Goal: Task Accomplishment & Management: Manage account settings

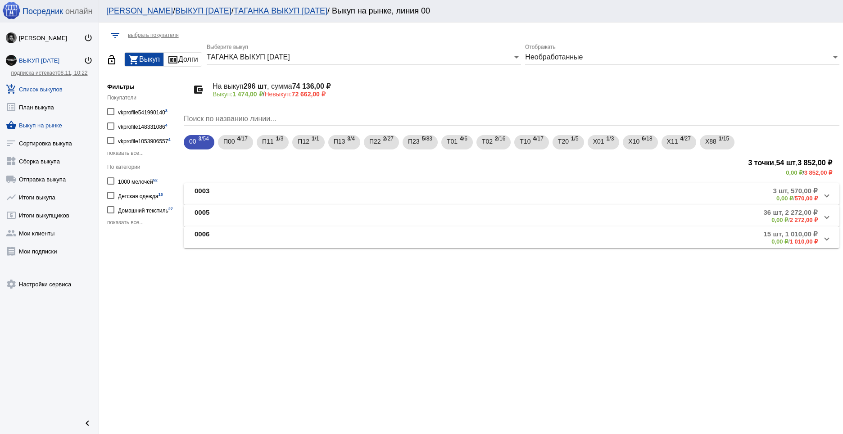
click at [48, 91] on link "add_shopping_cart Список выкупов" at bounding box center [49, 87] width 99 height 18
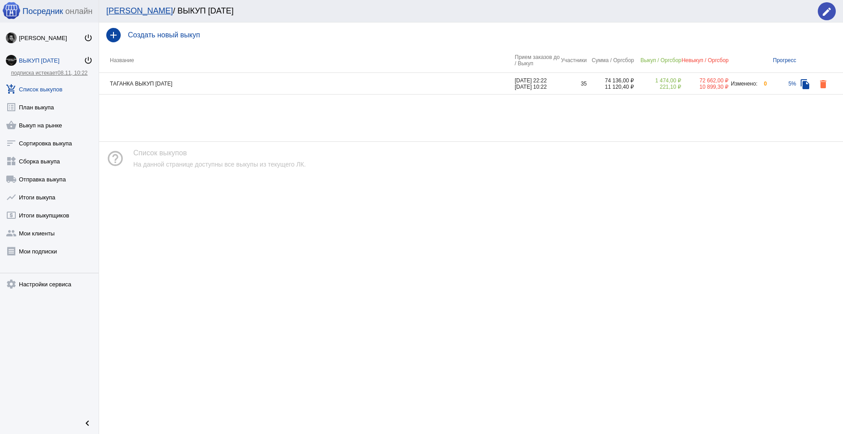
click at [209, 75] on td "ТАГАНКА ВЫКУП [DATE]" at bounding box center [307, 84] width 416 height 22
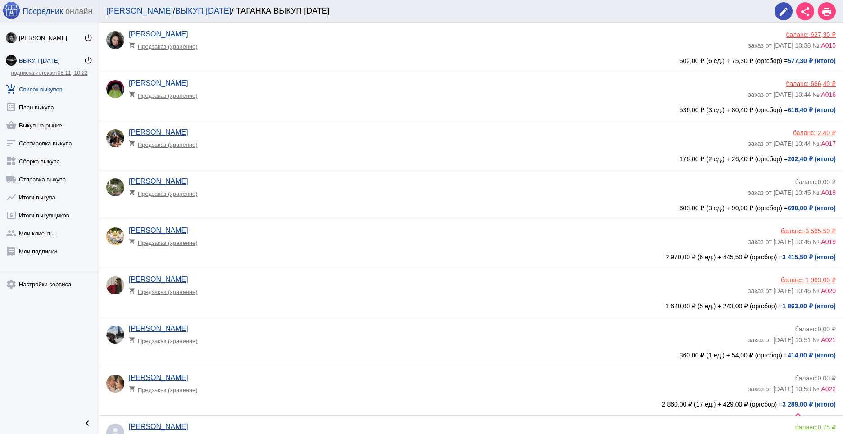
scroll to position [754, 0]
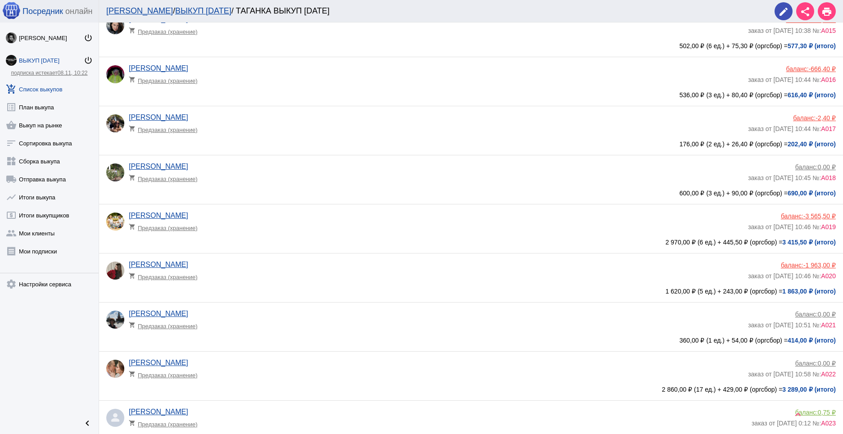
click at [416, 266] on div "[PERSON_NAME] shopping_cart Предзаказ (хранение)" at bounding box center [438, 273] width 619 height 24
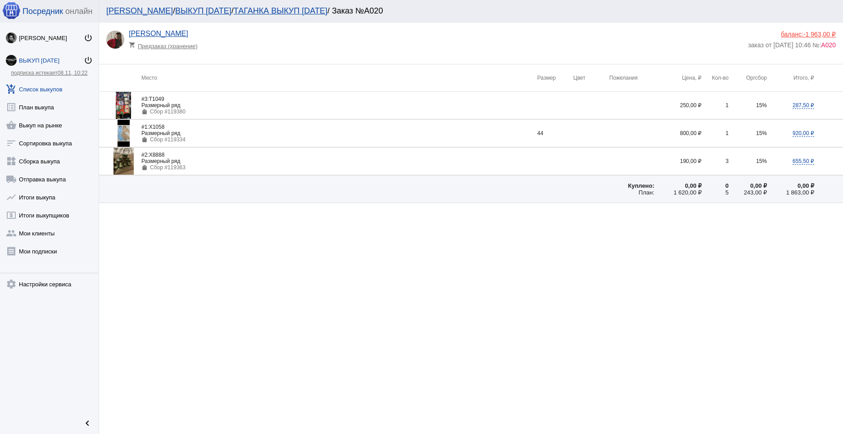
click at [817, 34] on span "-1 963,00 ₽" at bounding box center [819, 34] width 32 height 7
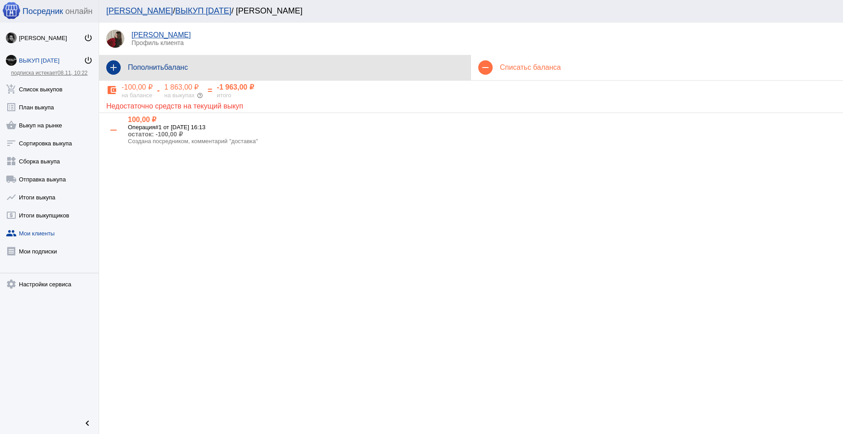
click at [237, 67] on h4 "Пополнить баланс" at bounding box center [296, 67] width 336 height 8
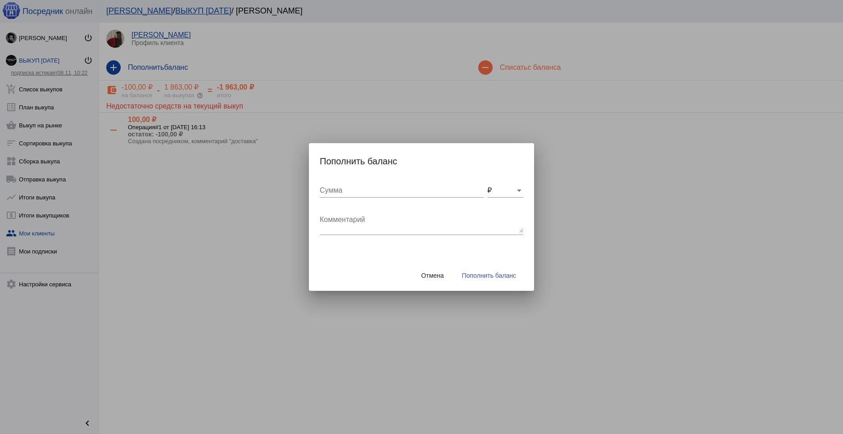
click at [353, 191] on input "Сумма" at bounding box center [402, 190] width 164 height 8
type input "518"
click at [353, 219] on textarea "Комментарий" at bounding box center [422, 224] width 204 height 18
type textarea "возврат"
click at [510, 288] on div "Отмена Пополнить баланс" at bounding box center [422, 275] width 204 height 31
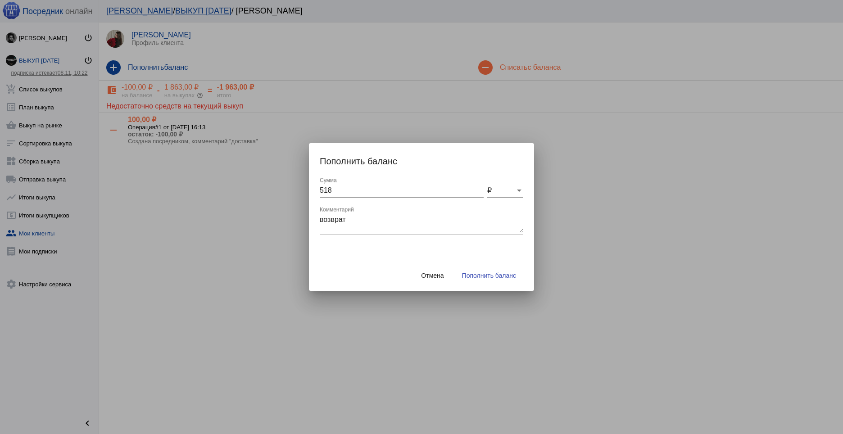
click at [494, 281] on button "Пополнить баланс" at bounding box center [489, 276] width 68 height 16
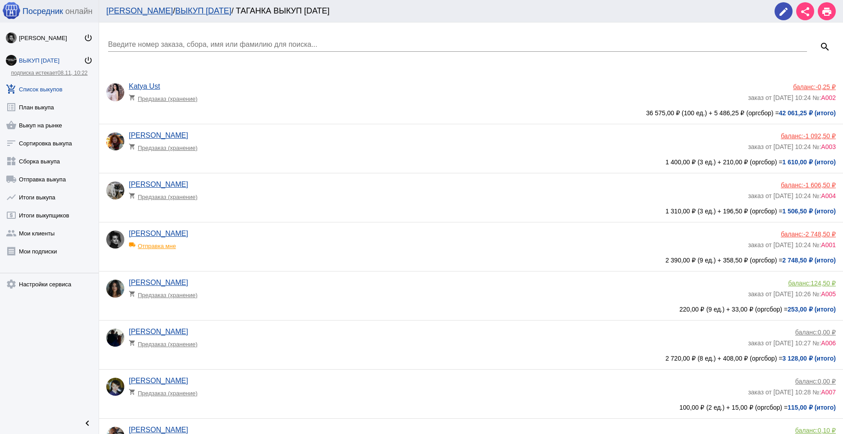
click at [784, 181] on div "[PERSON_NAME] shopping_cart Предзаказ (хранение) баланс: -1 606,50 ₽ заказ от […" at bounding box center [473, 197] width 734 height 32
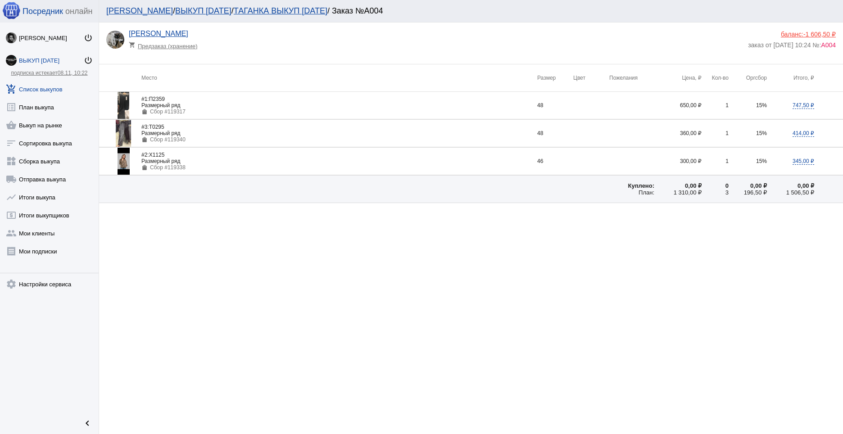
click at [794, 32] on div "баланс: -1 606,50 ₽" at bounding box center [792, 34] width 88 height 7
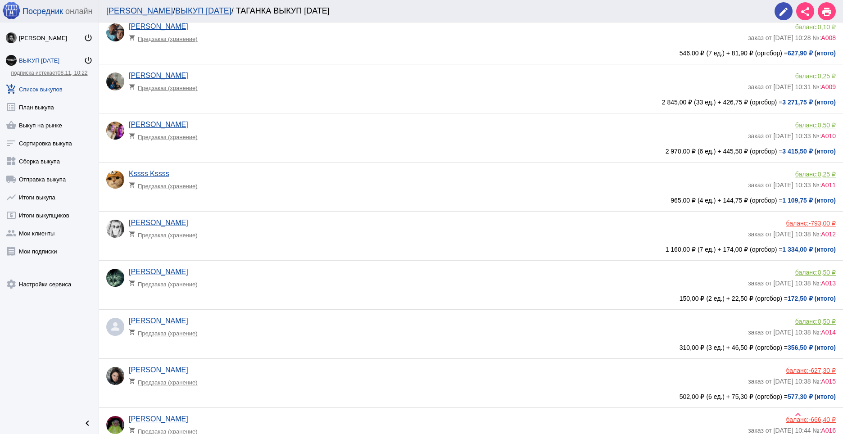
scroll to position [435, 0]
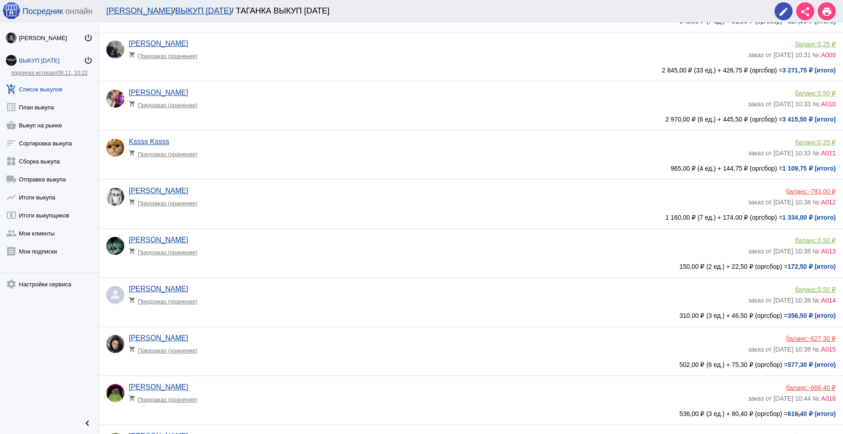
click at [792, 192] on div "баланс: -793,00 ₽" at bounding box center [792, 191] width 88 height 7
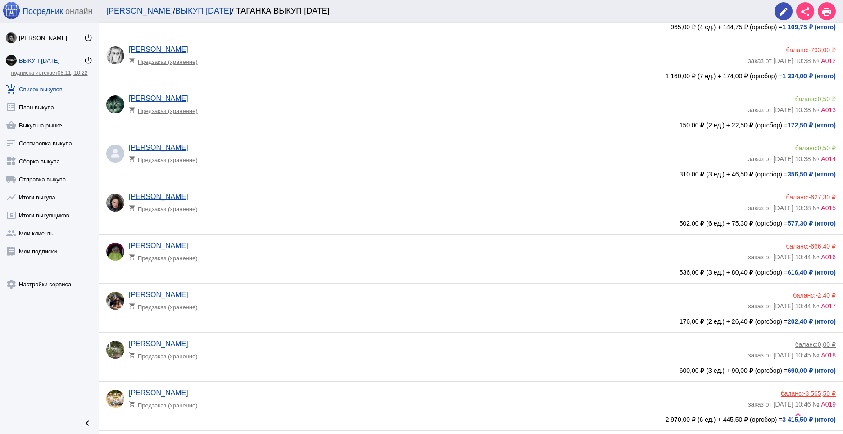
scroll to position [583, 0]
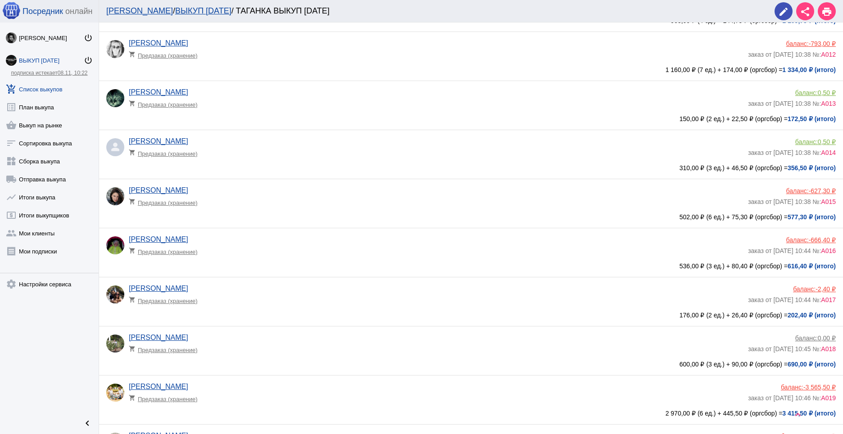
click at [795, 189] on div "баланс: -627,30 ₽" at bounding box center [792, 190] width 88 height 7
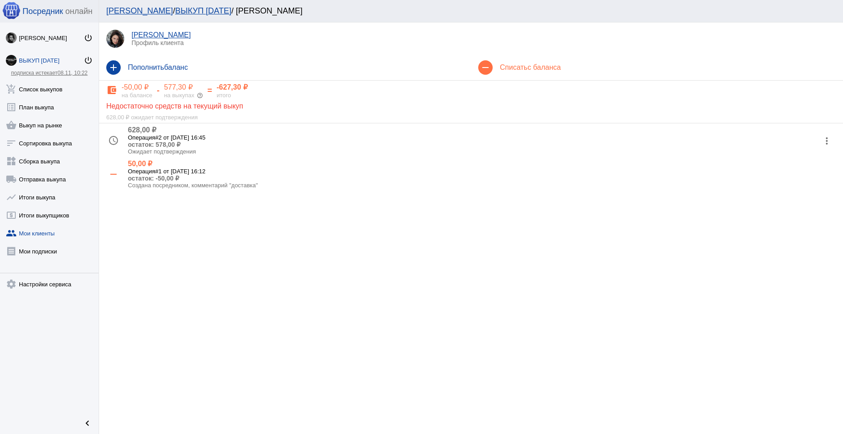
click at [827, 141] on mat-icon "more_vert" at bounding box center [827, 141] width 14 height 14
click at [798, 165] on button "receipt Просмотр чека" at bounding box center [798, 164] width 76 height 22
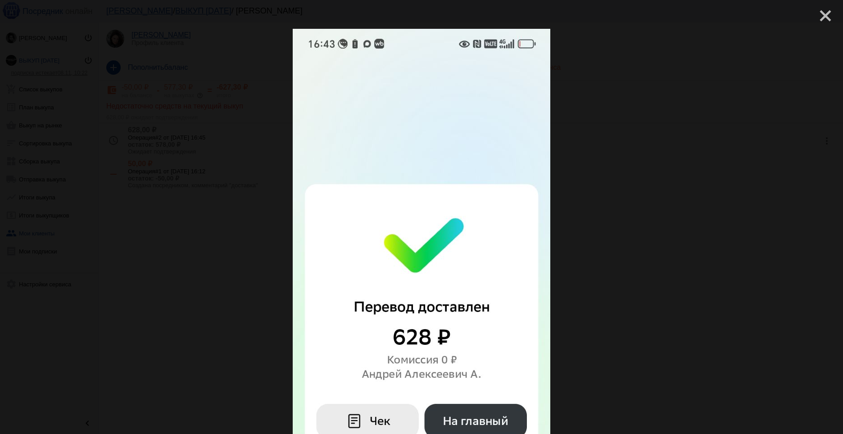
click at [816, 18] on mat-icon "close" at bounding box center [821, 12] width 11 height 11
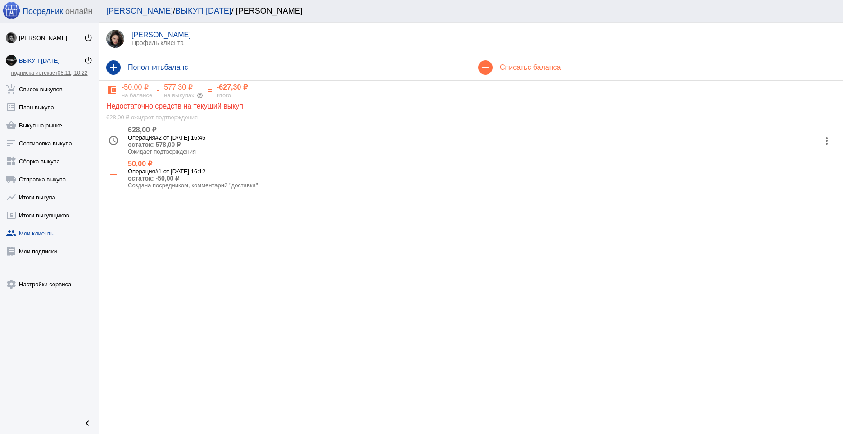
click at [830, 138] on mat-icon "more_vert" at bounding box center [827, 141] width 14 height 14
click at [797, 180] on button "check Подтвердить" at bounding box center [798, 185] width 76 height 22
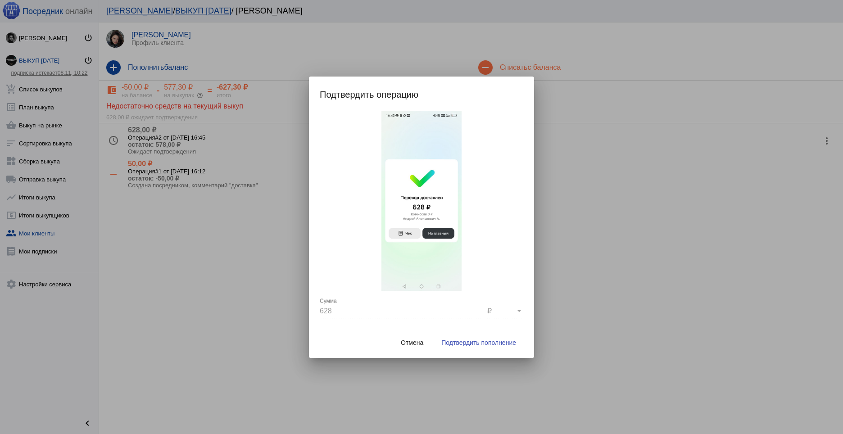
click at [459, 346] on span "Подтвердить пополнение" at bounding box center [478, 342] width 75 height 7
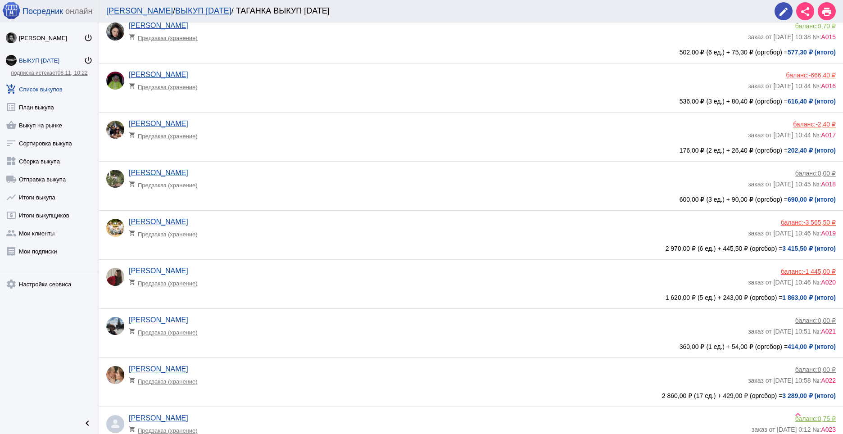
scroll to position [754, 0]
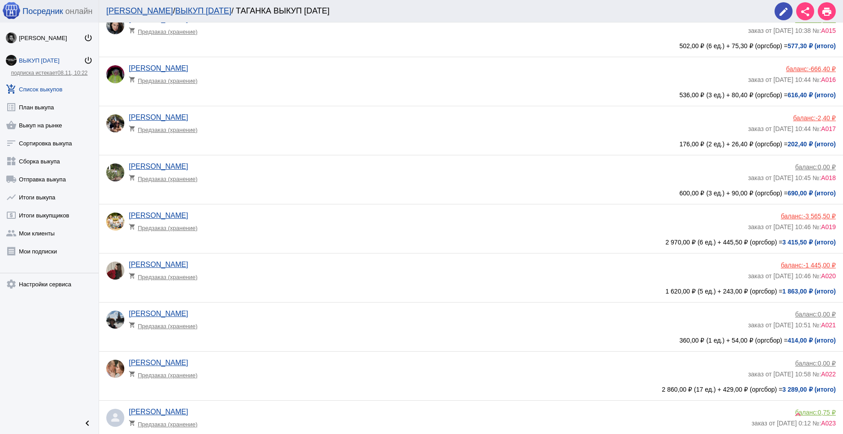
click at [806, 214] on span "-3 565,50 ₽" at bounding box center [819, 216] width 32 height 7
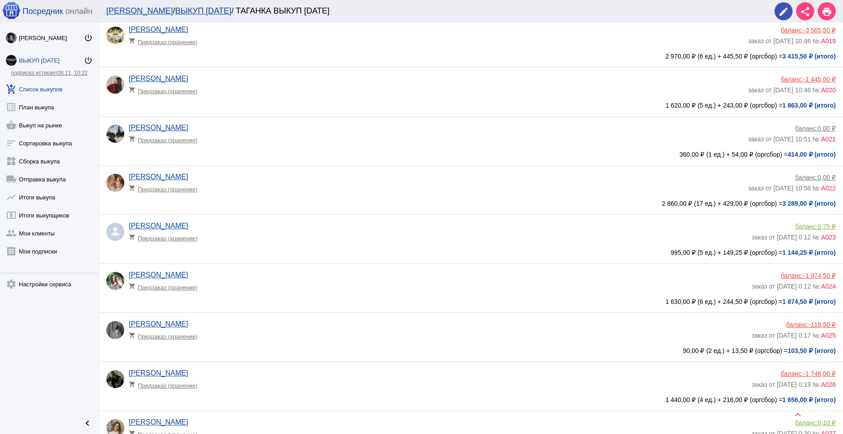
scroll to position [943, 0]
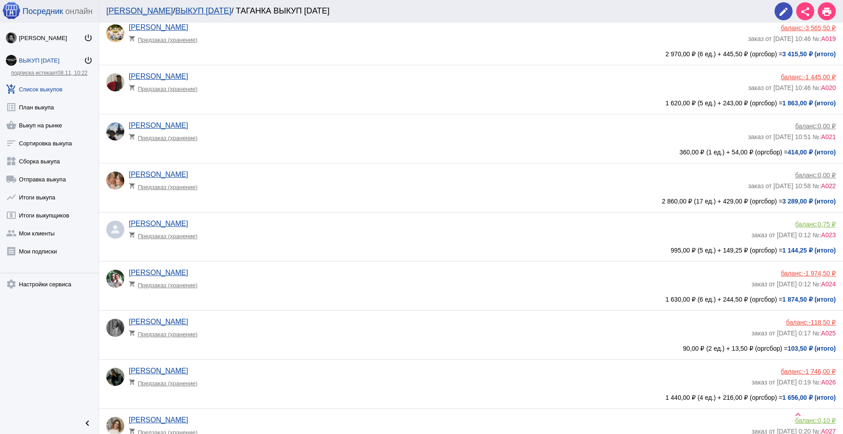
click at [790, 272] on div "баланс: -1 974,50 ₽" at bounding box center [794, 273] width 84 height 7
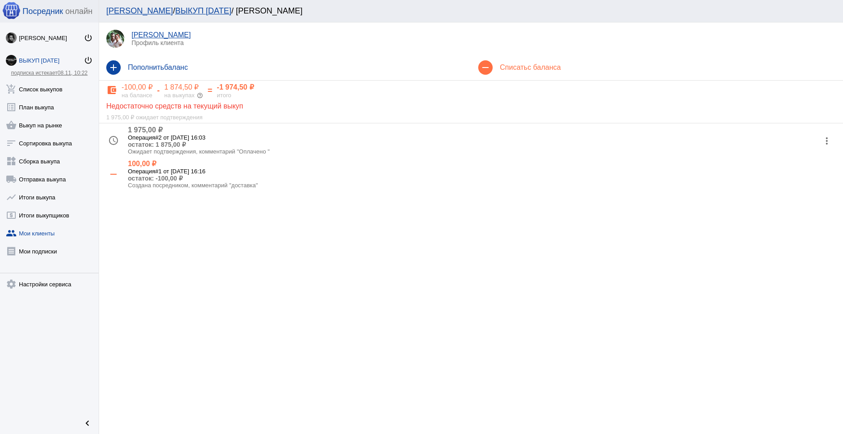
click at [829, 139] on mat-icon "more_vert" at bounding box center [827, 141] width 14 height 14
click at [795, 168] on button "receipt Просмотр чека" at bounding box center [798, 164] width 76 height 22
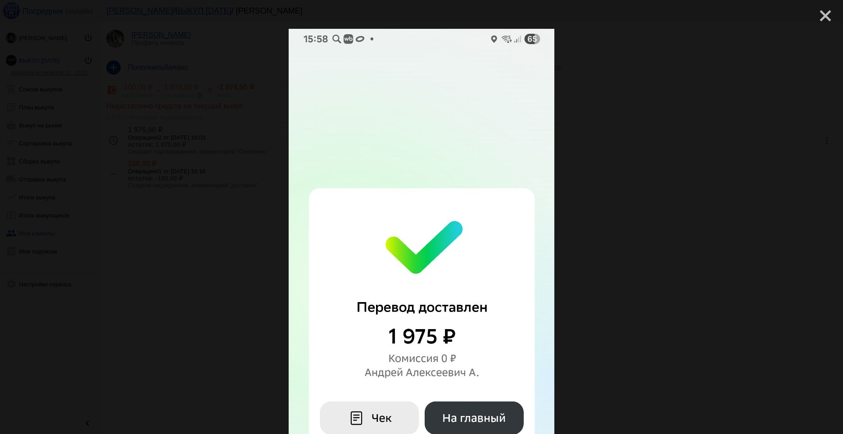
click at [816, 18] on mat-icon "close" at bounding box center [821, 12] width 11 height 11
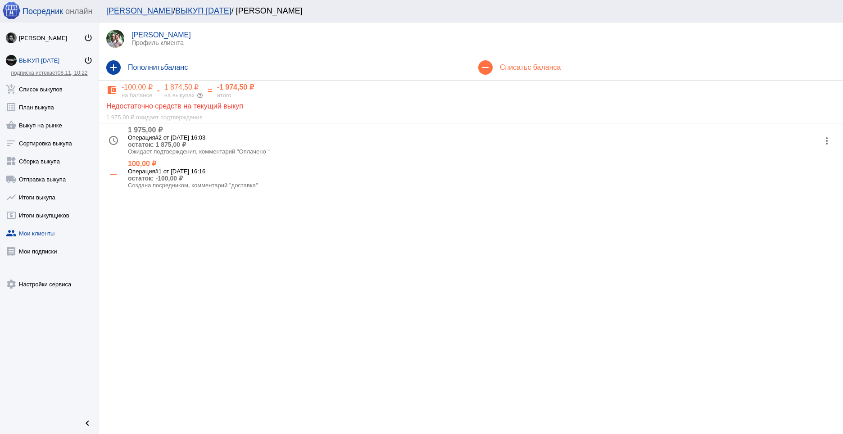
click at [828, 138] on mat-icon "more_vert" at bounding box center [827, 141] width 14 height 14
click at [797, 186] on button "check Подтвердить" at bounding box center [798, 185] width 76 height 22
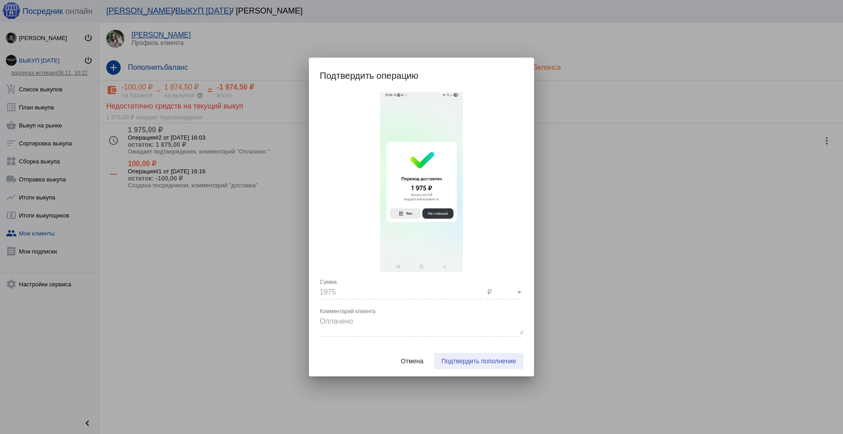
click at [494, 364] on span "Подтвердить пополнение" at bounding box center [478, 361] width 75 height 7
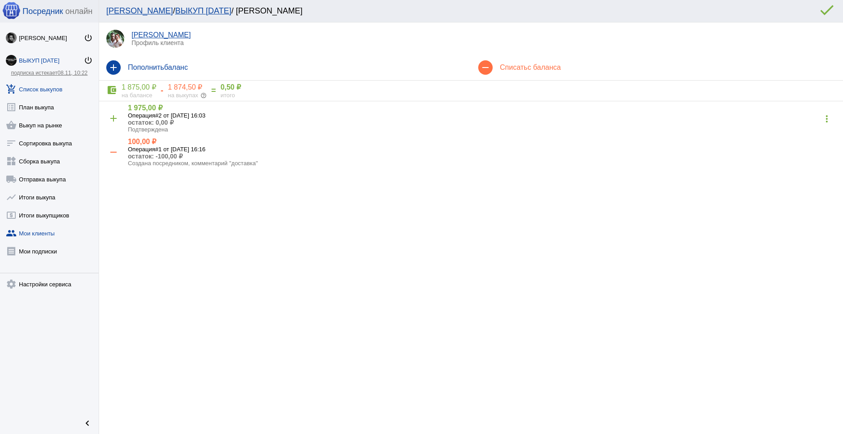
click at [49, 85] on link "add_shopping_cart Список выкупов" at bounding box center [49, 87] width 99 height 18
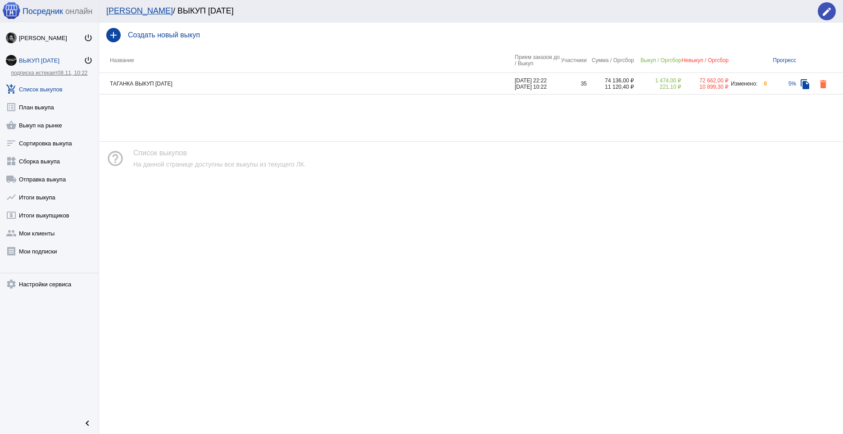
click at [268, 89] on td "ТАГАНКА ВЫКУП [DATE]" at bounding box center [307, 84] width 416 height 22
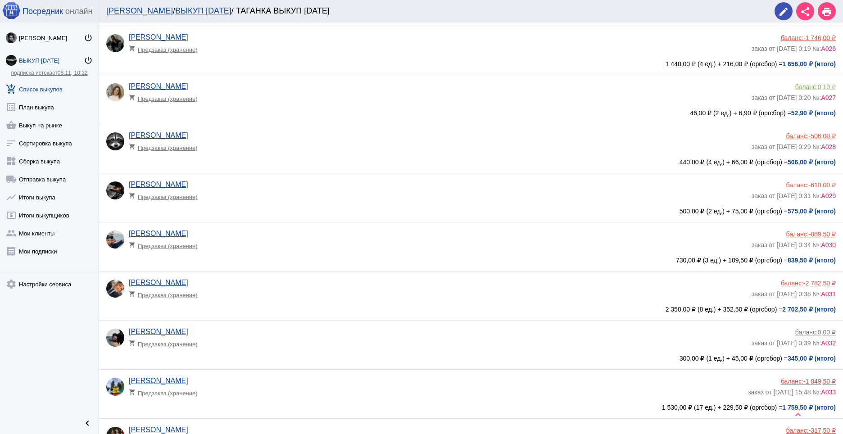
scroll to position [1443, 0]
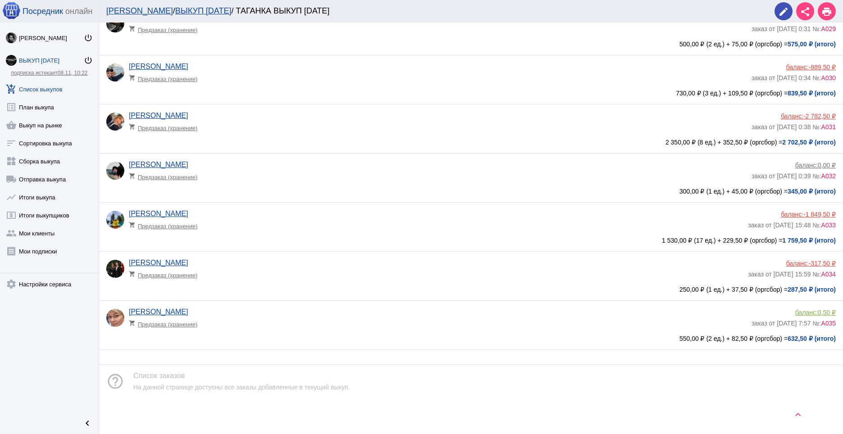
click at [796, 212] on div "баланс: -1 849,50 ₽" at bounding box center [792, 214] width 88 height 7
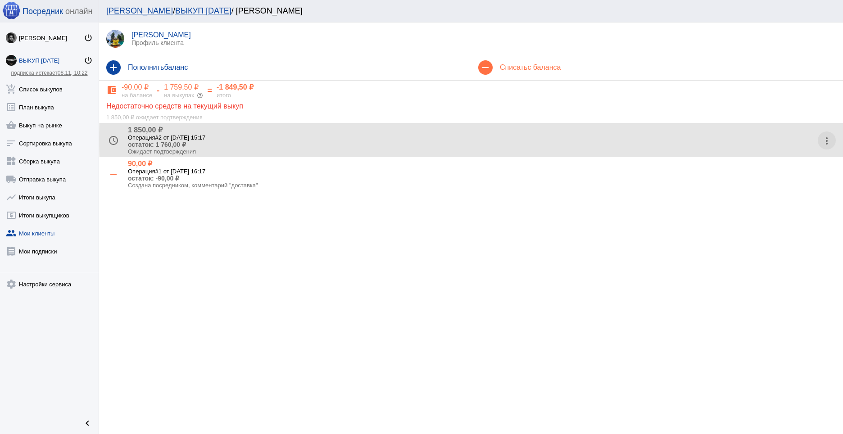
click at [828, 139] on mat-icon "more_vert" at bounding box center [827, 141] width 14 height 14
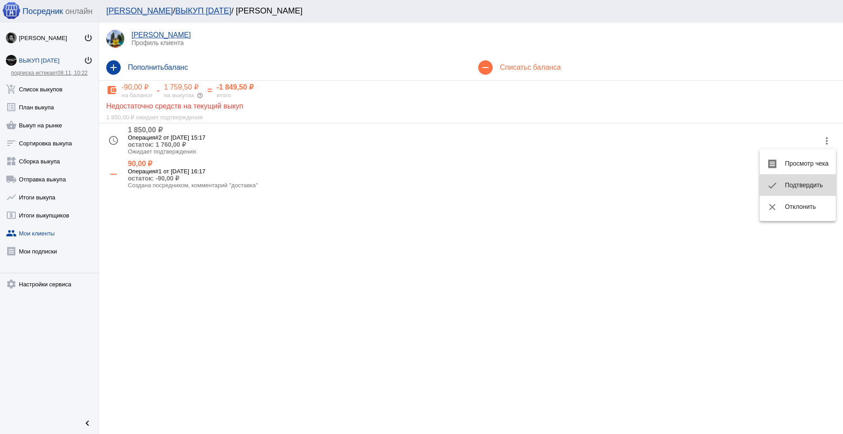
click at [810, 181] on button "check Подтвердить" at bounding box center [798, 185] width 76 height 22
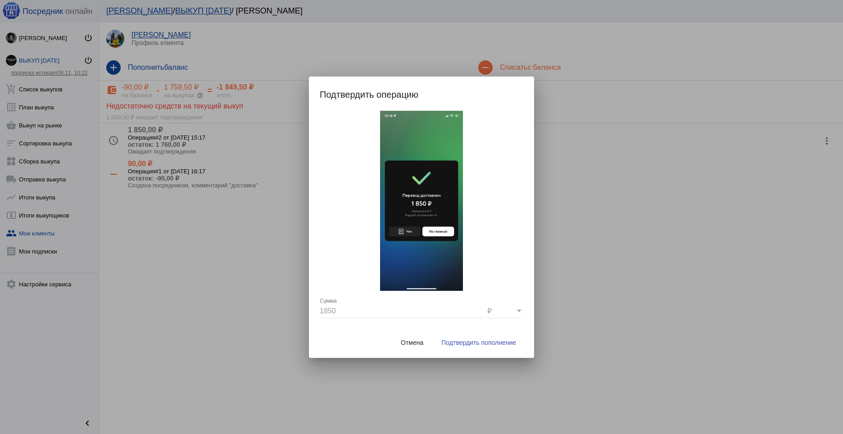
click at [500, 346] on button "Подтвердить пополнение" at bounding box center [478, 343] width 89 height 16
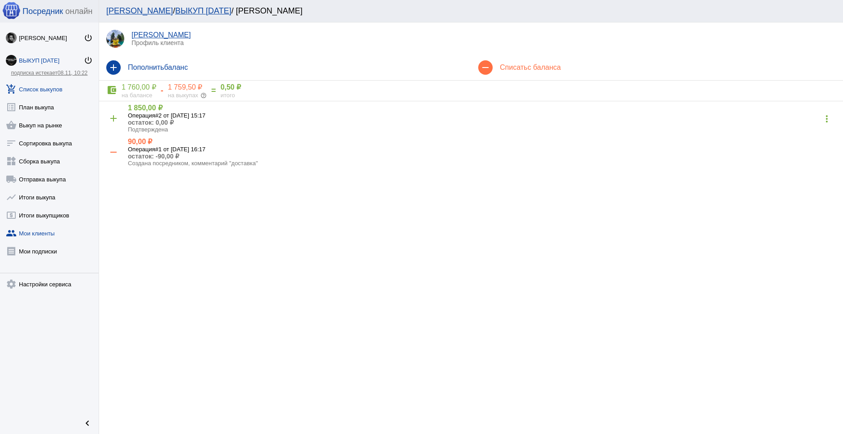
click at [50, 91] on link "add_shopping_cart Список выкупов" at bounding box center [49, 87] width 99 height 18
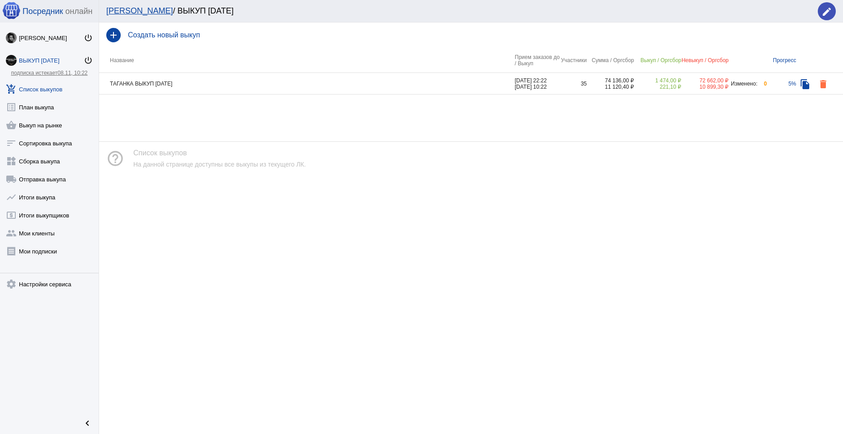
click at [162, 95] on app-buyout-list "add Создать новый выкуп Название Прием заказов до / Выкуп Участники Сумма / Орг…" at bounding box center [471, 71] width 744 height 97
click at [165, 86] on td "ТАГАНКА ВЫКУП [DATE]" at bounding box center [307, 84] width 416 height 22
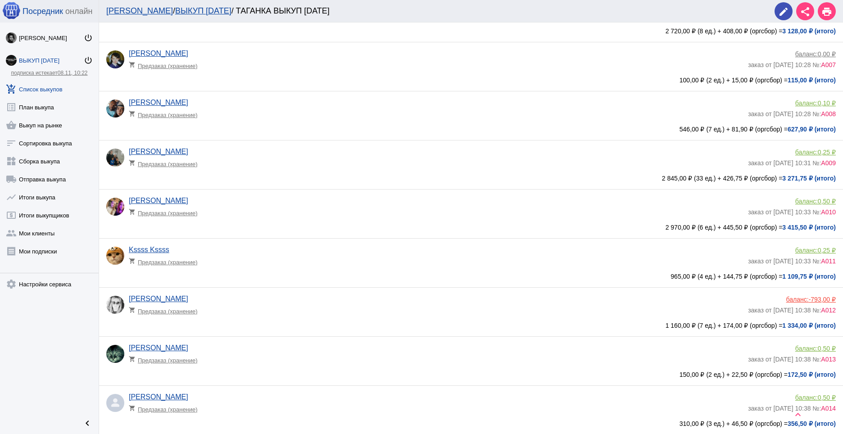
scroll to position [323, 0]
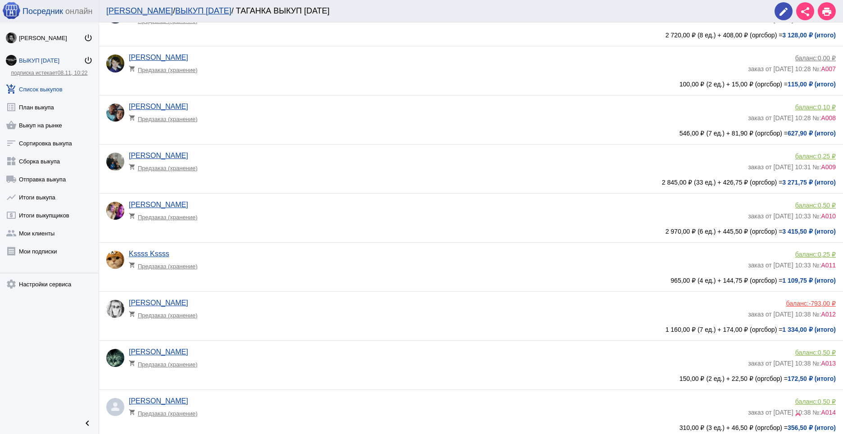
click at [787, 181] on b "3 271,75 ₽ (итого)" at bounding box center [809, 182] width 54 height 7
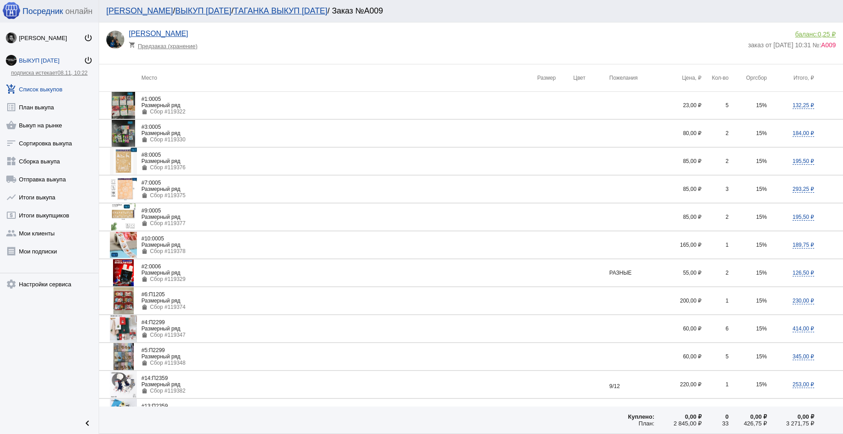
click at [808, 34] on div "баланс: 0,25 ₽" at bounding box center [792, 34] width 88 height 7
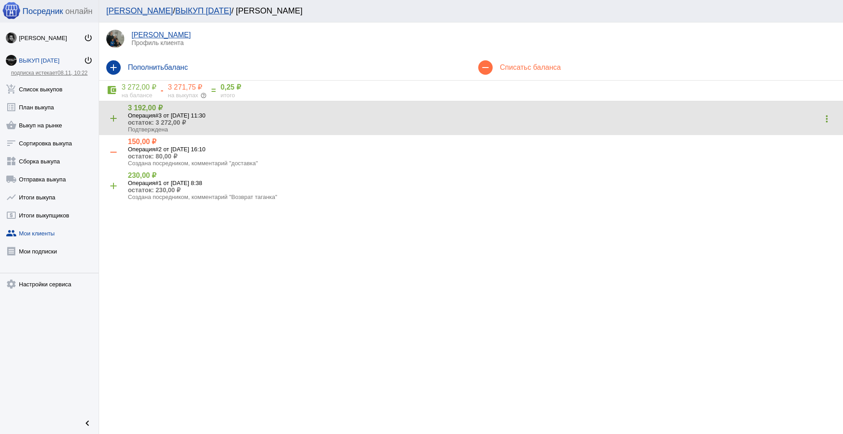
click at [165, 119] on p "остаток: 3 272,00 ₽" at bounding box center [473, 122] width 690 height 7
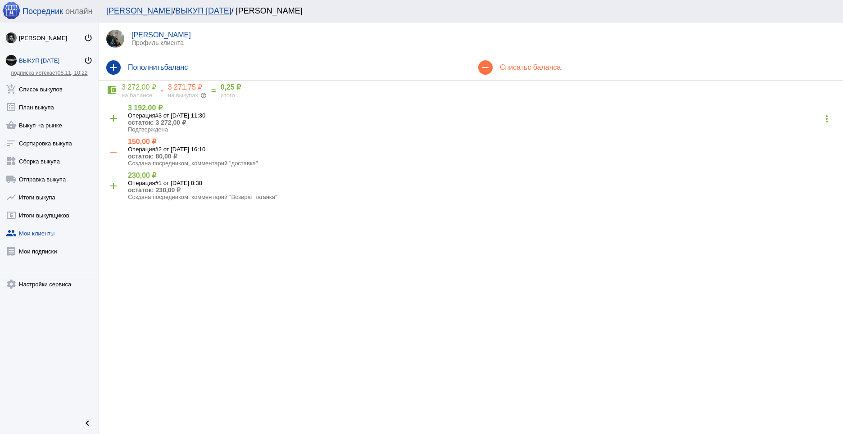
click at [829, 117] on mat-icon "more_vert" at bounding box center [827, 119] width 14 height 14
click at [810, 136] on button "receipt Просмотр чека" at bounding box center [798, 142] width 76 height 22
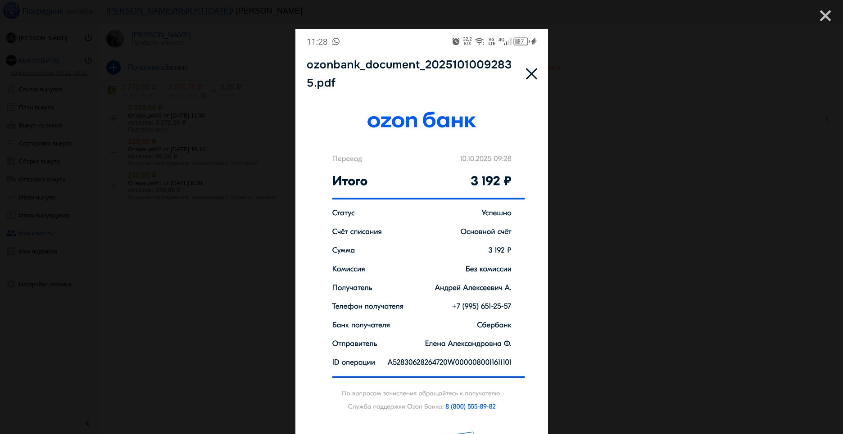
click at [821, 14] on mat-icon "close" at bounding box center [821, 12] width 11 height 11
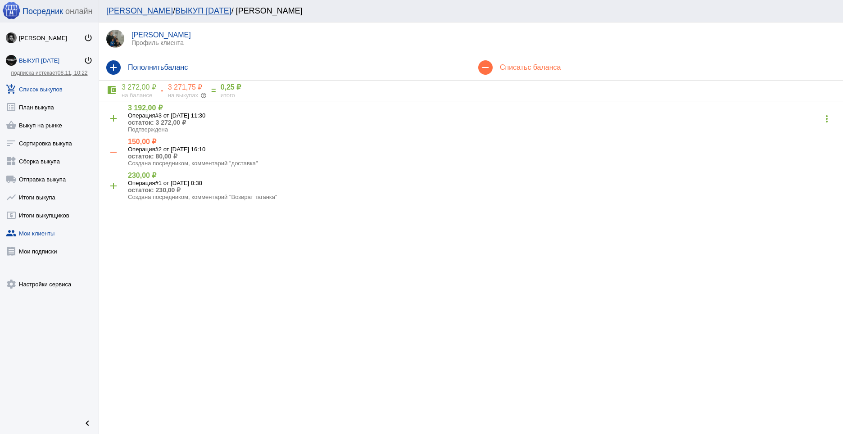
click at [39, 89] on link "add_shopping_cart Список выкупов" at bounding box center [49, 87] width 99 height 18
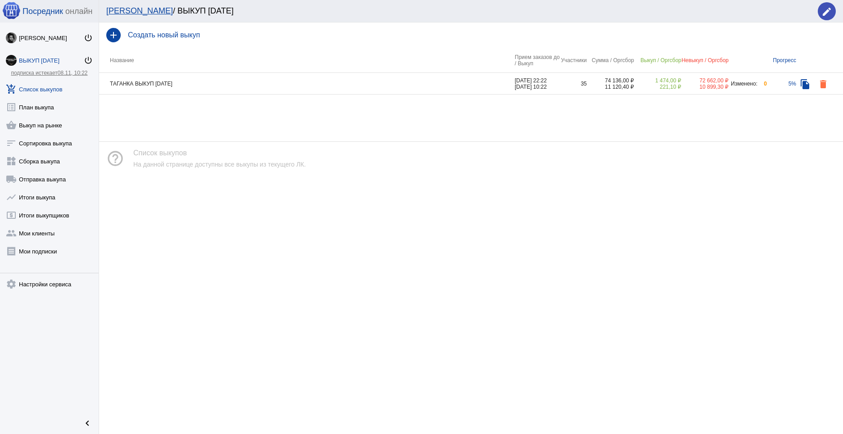
click at [174, 79] on td "ТАГАНКА ВЫКУП [DATE]" at bounding box center [307, 84] width 416 height 22
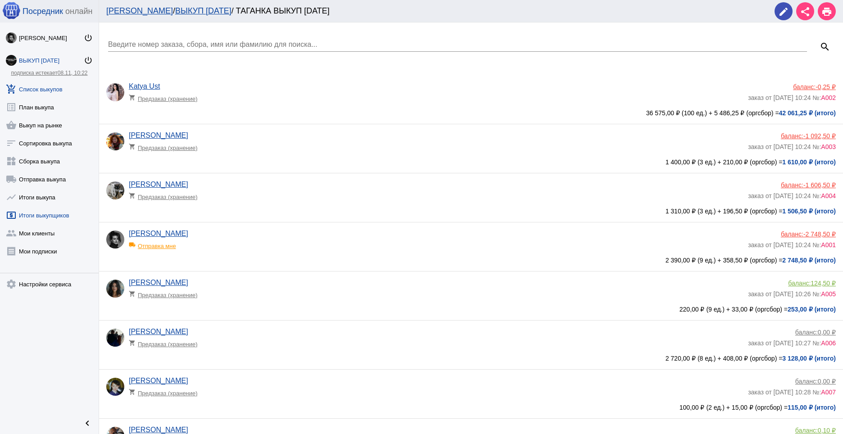
click at [33, 216] on link "local_atm Итоги выкупщиков" at bounding box center [49, 213] width 99 height 18
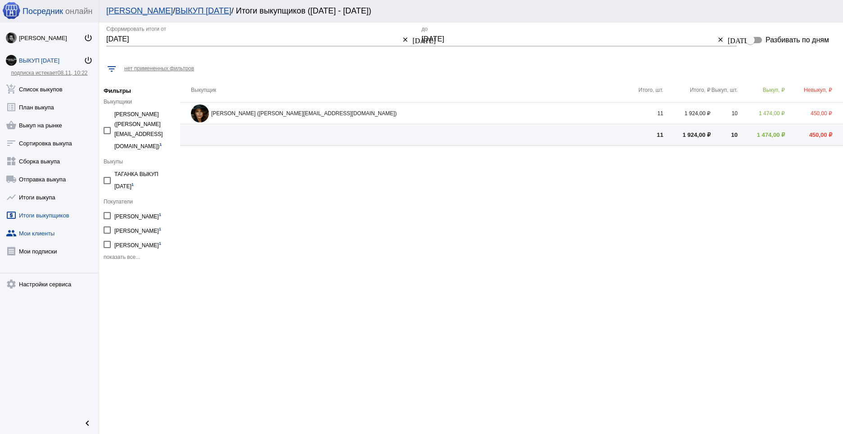
click at [37, 233] on link "group Мои клиенты" at bounding box center [49, 231] width 99 height 18
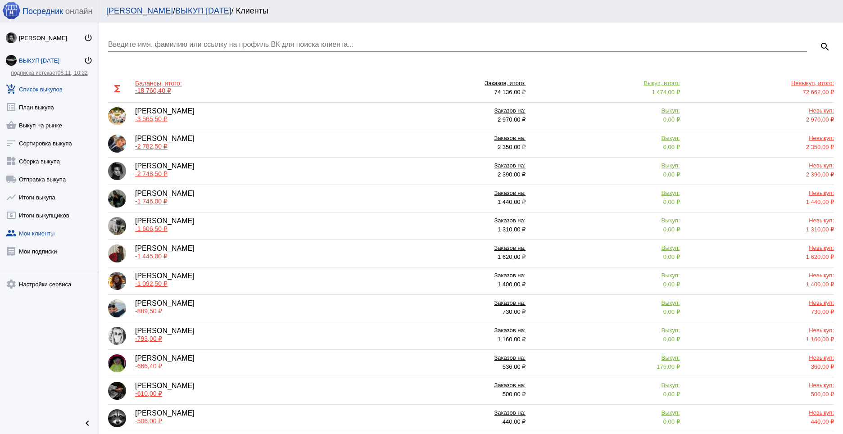
click at [44, 91] on link "add_shopping_cart Список выкупов" at bounding box center [49, 87] width 99 height 18
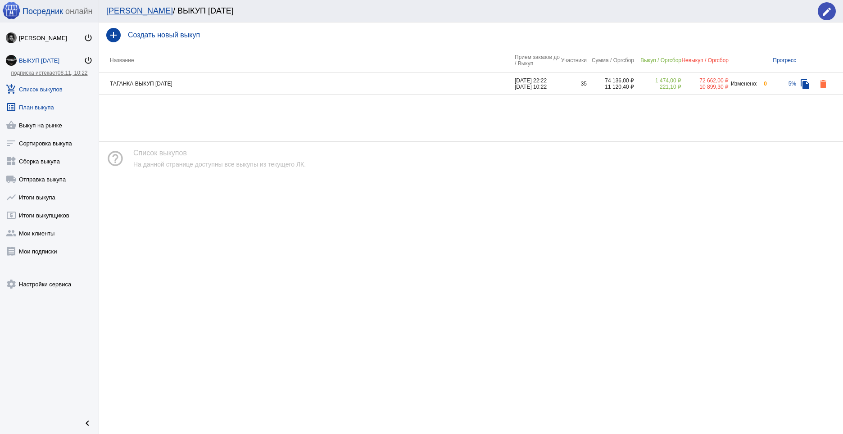
click at [46, 103] on link "list_alt План выкупа" at bounding box center [49, 105] width 99 height 18
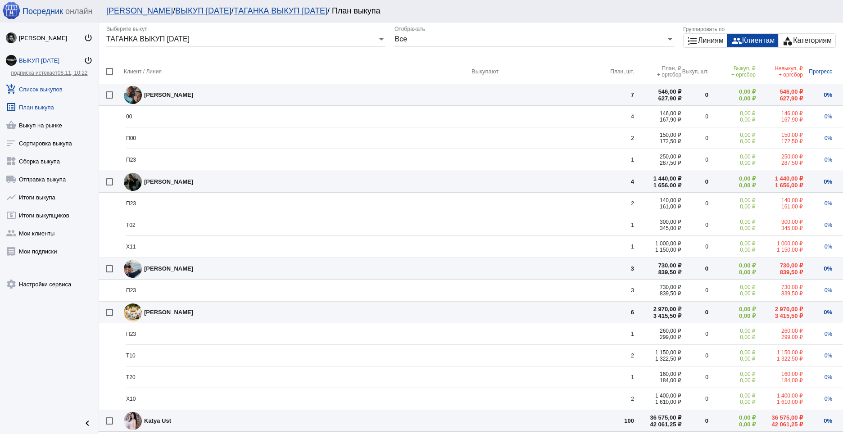
click at [47, 92] on link "add_shopping_cart Список выкупов" at bounding box center [49, 87] width 99 height 18
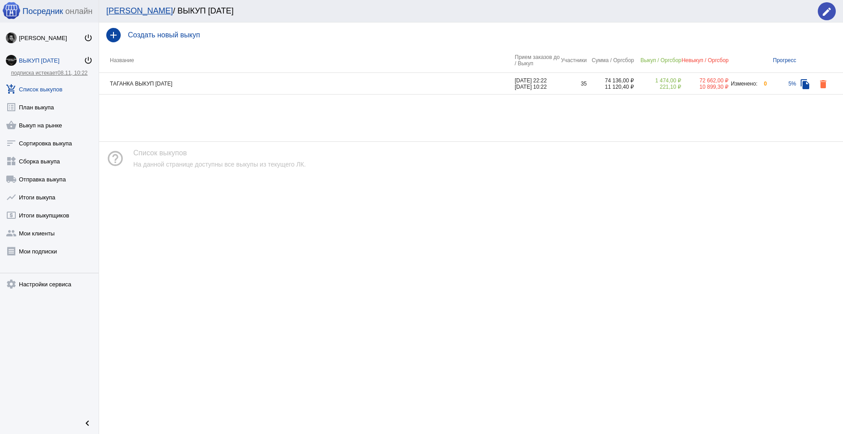
click at [194, 85] on td "ТАГАНКА ВЫКУП [DATE]" at bounding box center [307, 84] width 416 height 22
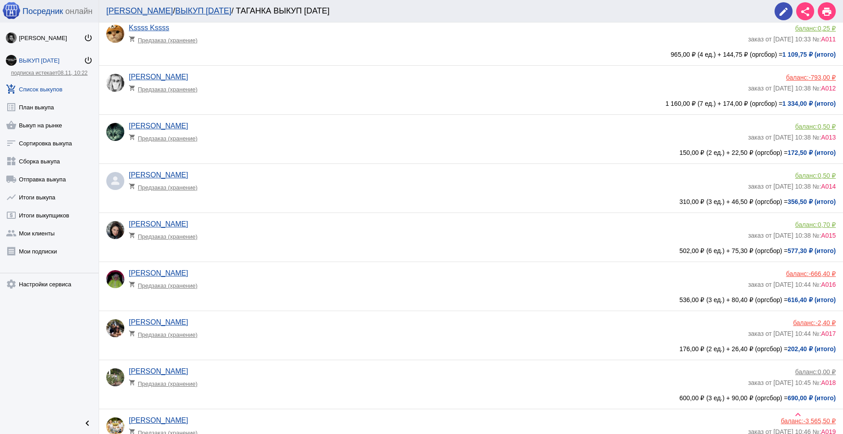
scroll to position [594, 0]
